Goal: Find specific page/section: Find specific page/section

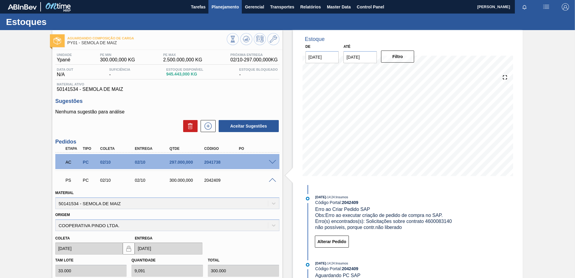
click at [235, 7] on span "Planejamento" at bounding box center [224, 6] width 27 height 7
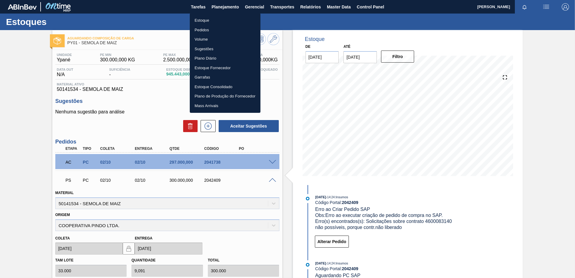
click at [312, 8] on div at bounding box center [287, 139] width 575 height 278
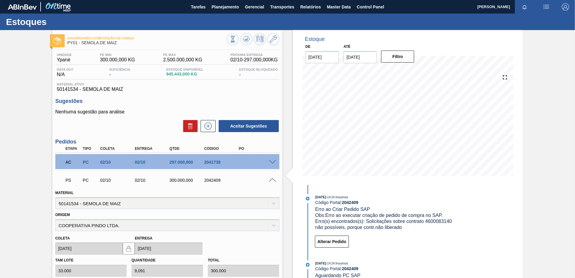
click at [307, 0] on body "Tarefas Planejamento Gerencial Transportes Relatórios Master Data Control Panel…" at bounding box center [287, 0] width 575 height 0
click at [306, 7] on span "Relatórios" at bounding box center [310, 6] width 20 height 7
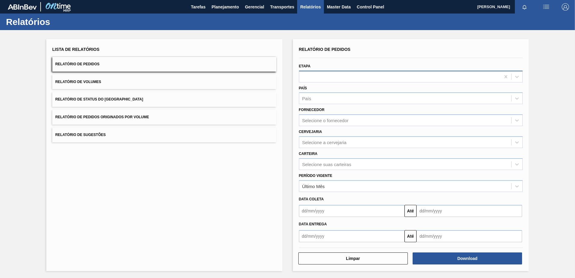
click at [355, 77] on div at bounding box center [399, 76] width 201 height 9
type input "l"
click at [284, 135] on div "Lista de Relatórios Relatório de Pedidos Relatório de Volumes Relatório de Stat…" at bounding box center [287, 154] width 575 height 248
